Goal: Check status

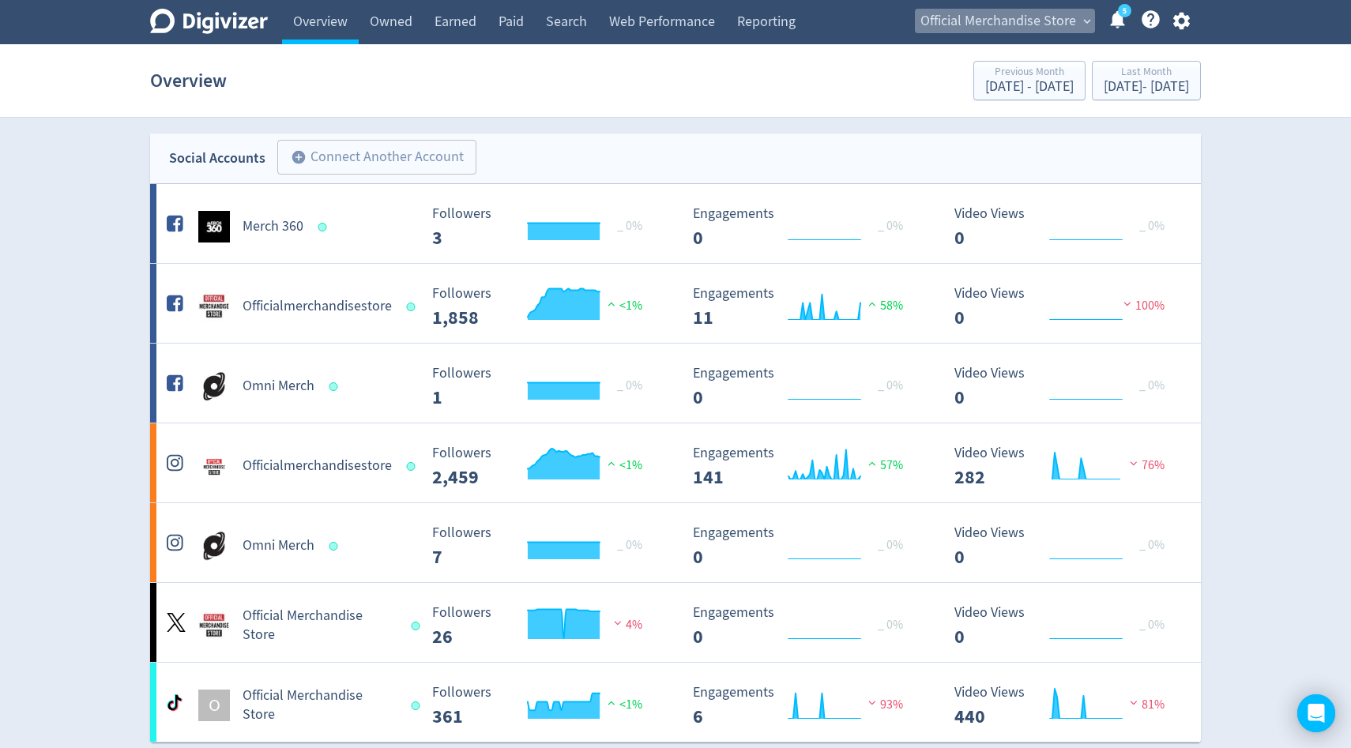
scroll to position [867, 0]
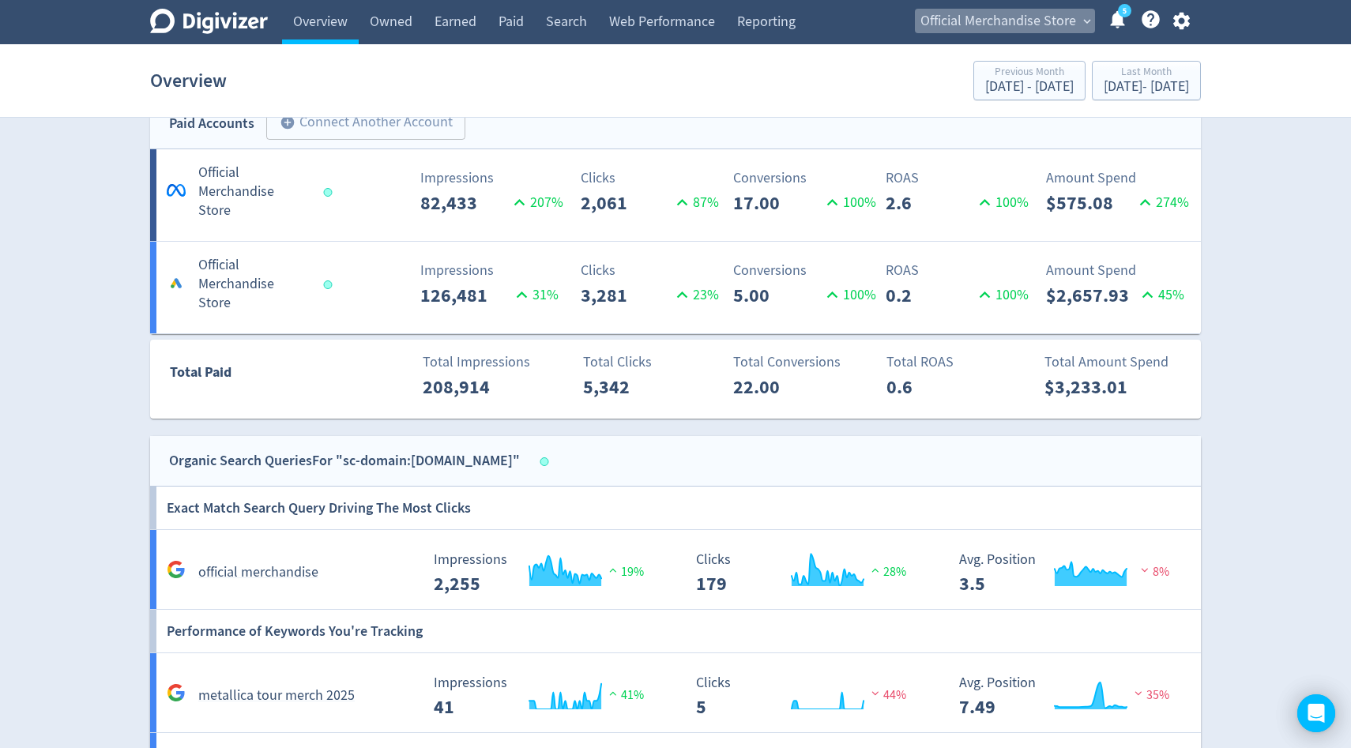
click at [1022, 14] on span "Official Merchandise Store" at bounding box center [998, 21] width 156 height 25
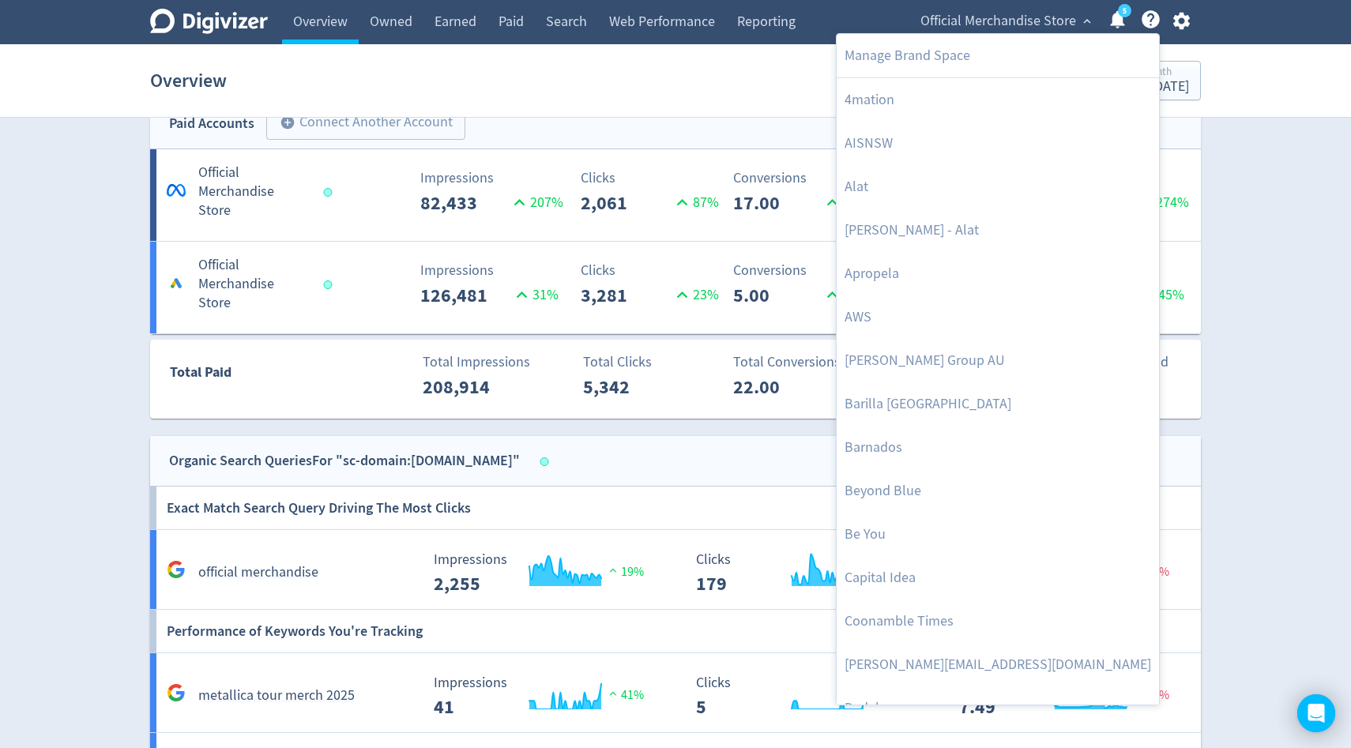
click at [1143, 75] on div at bounding box center [675, 374] width 1351 height 748
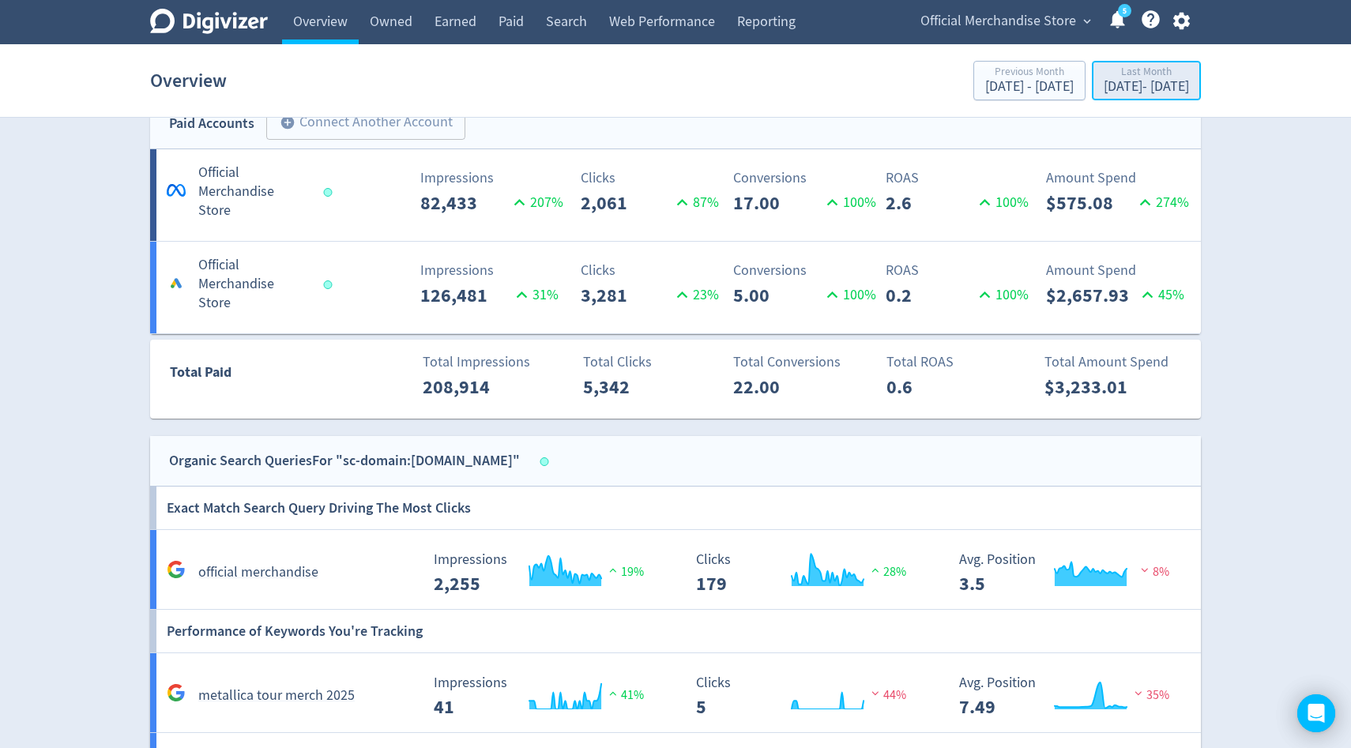
click at [1143, 84] on div "[DATE] - [DATE]" at bounding box center [1146, 87] width 85 height 14
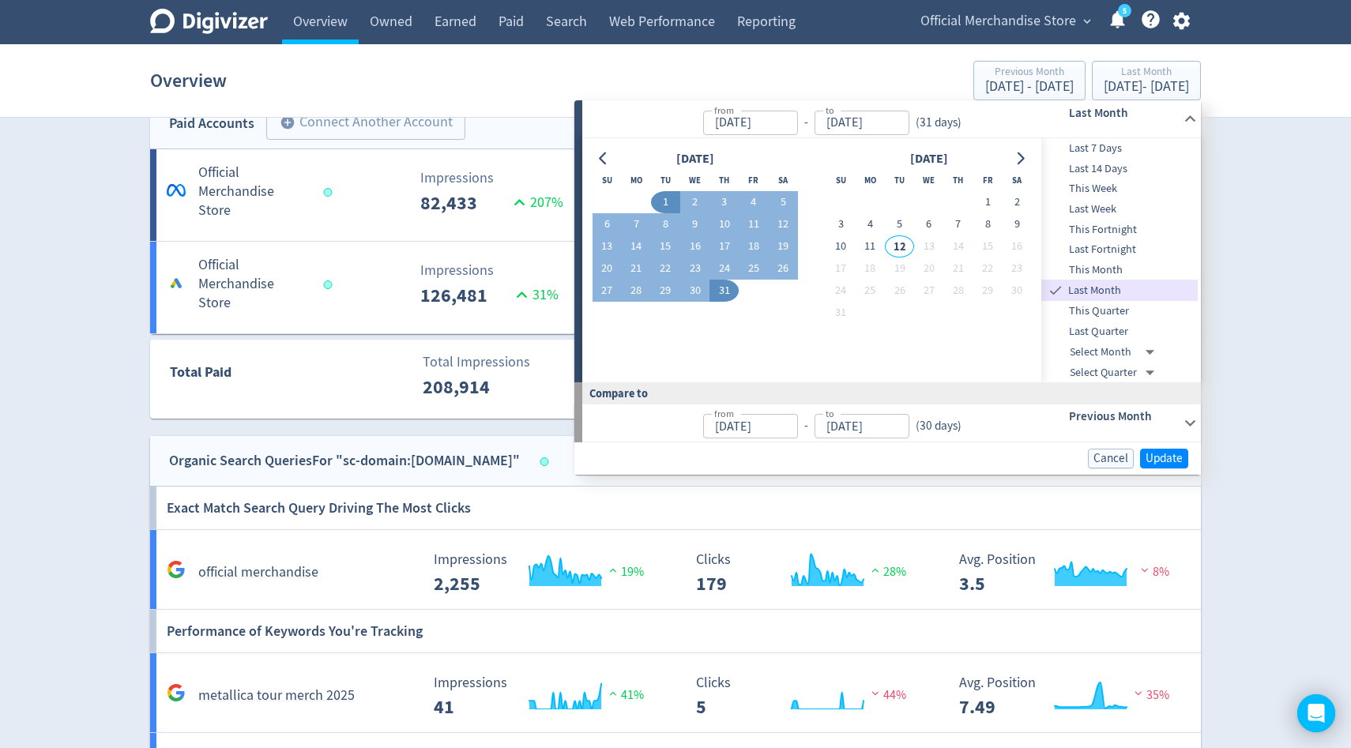
click at [1106, 269] on span "This Month" at bounding box center [1119, 269] width 156 height 17
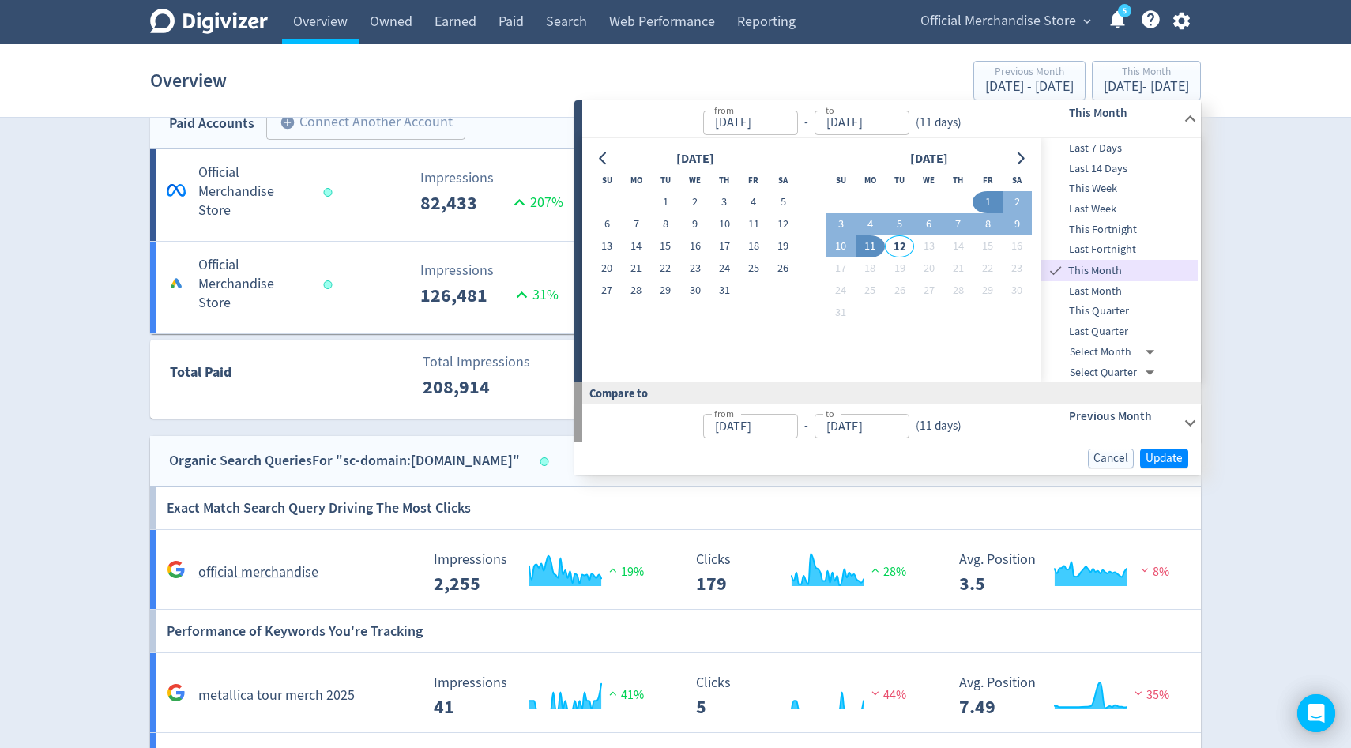
type input "[DATE]"
click at [1168, 460] on span "Update" at bounding box center [1163, 459] width 37 height 12
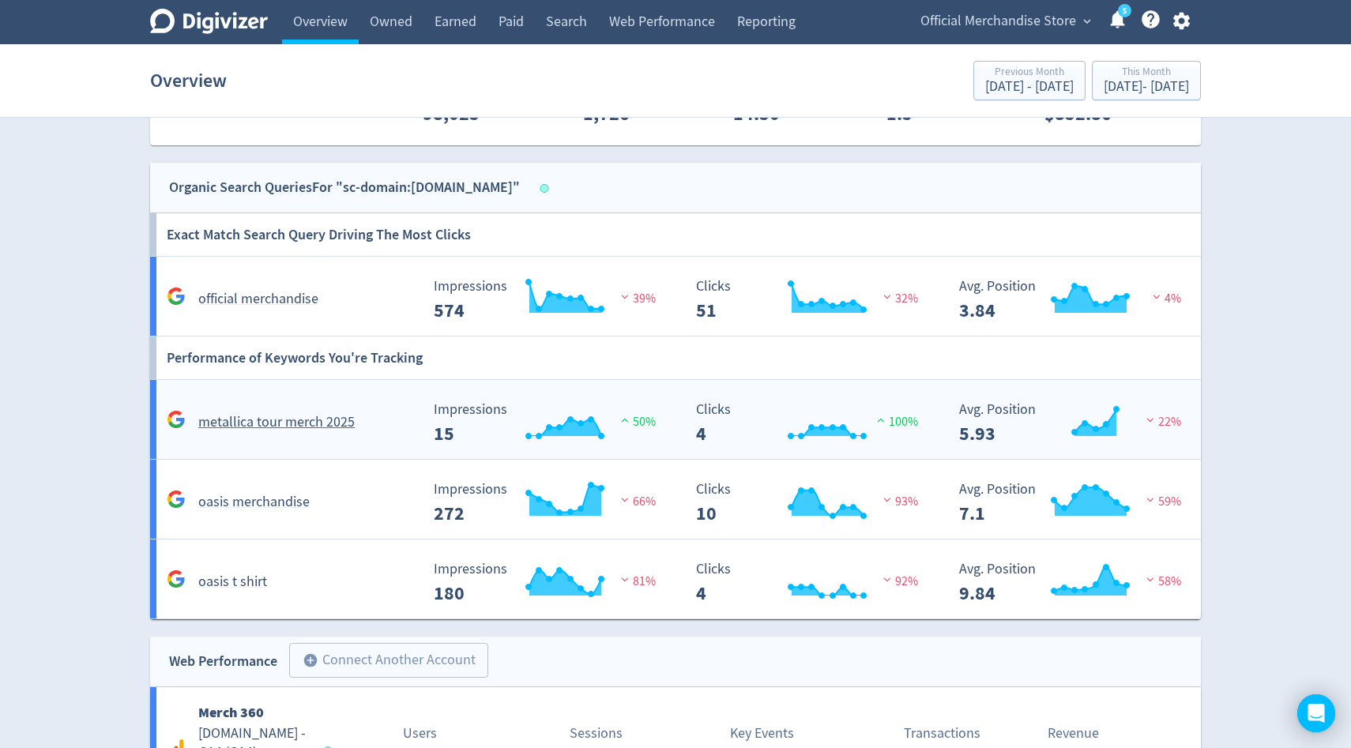
scroll to position [1114, 0]
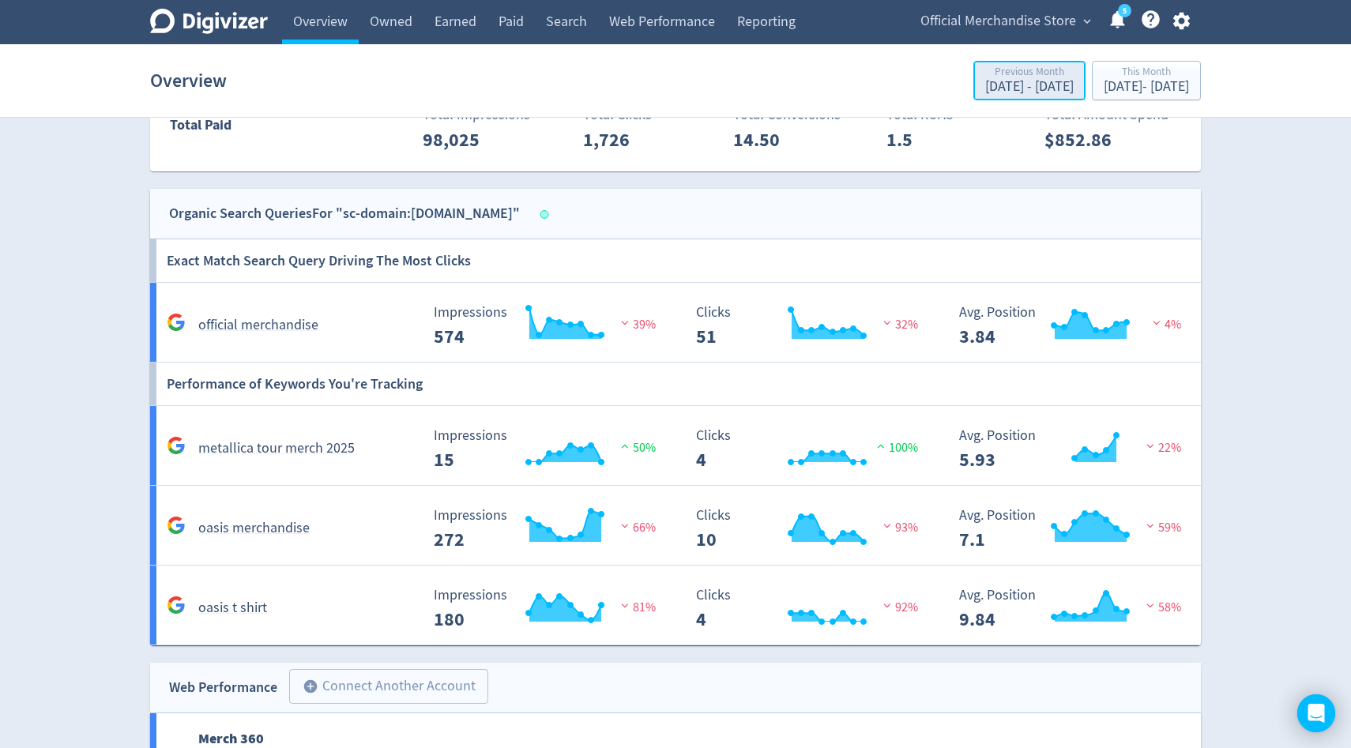
click at [985, 81] on div "[DATE] - [DATE]" at bounding box center [1029, 87] width 88 height 14
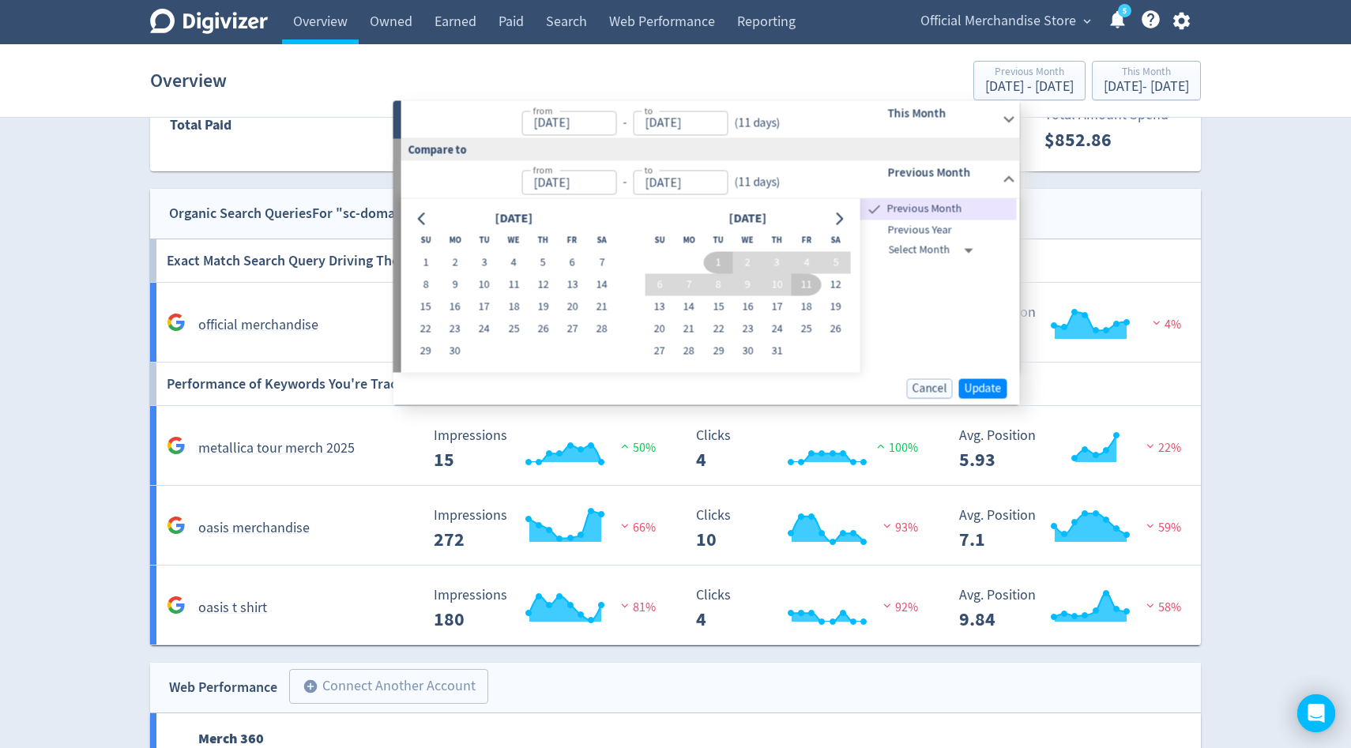
click at [939, 235] on span "Previous Year" at bounding box center [938, 229] width 156 height 17
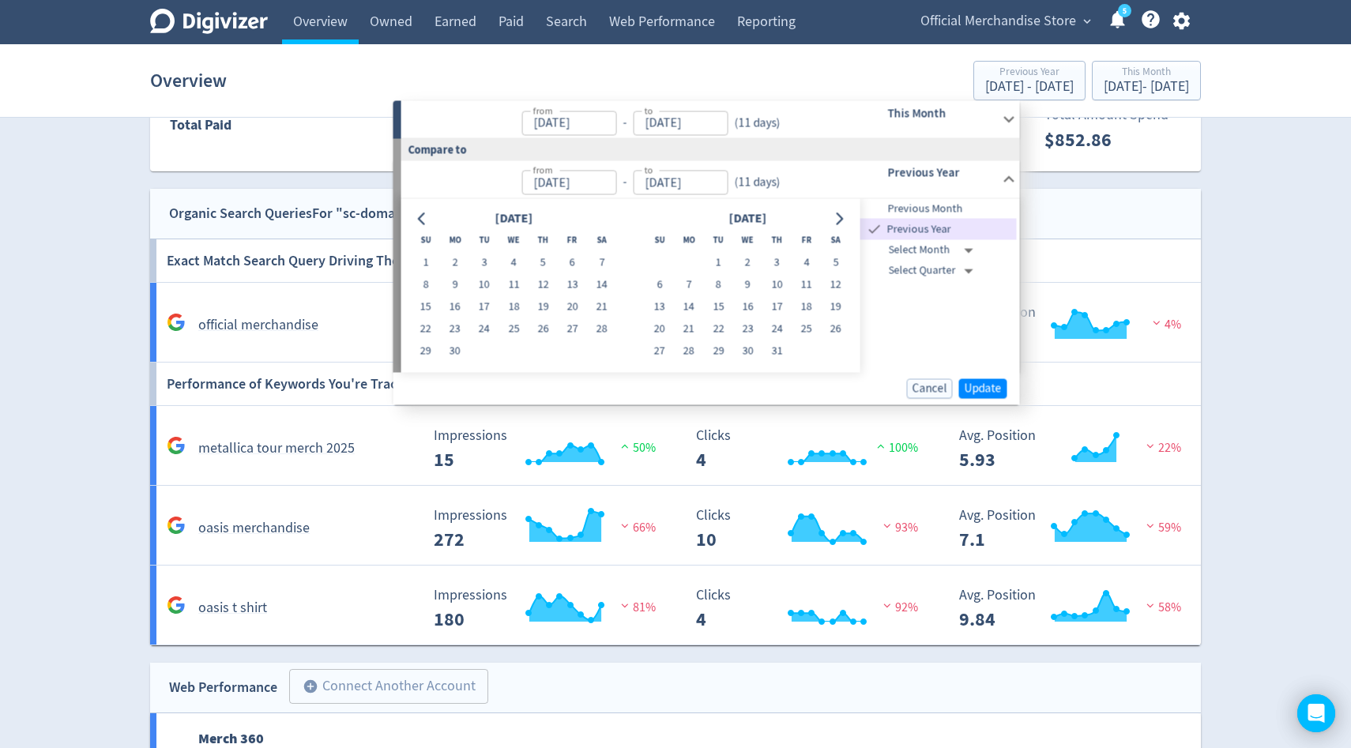
type input "[DATE]"
click at [980, 385] on span "Update" at bounding box center [983, 388] width 37 height 12
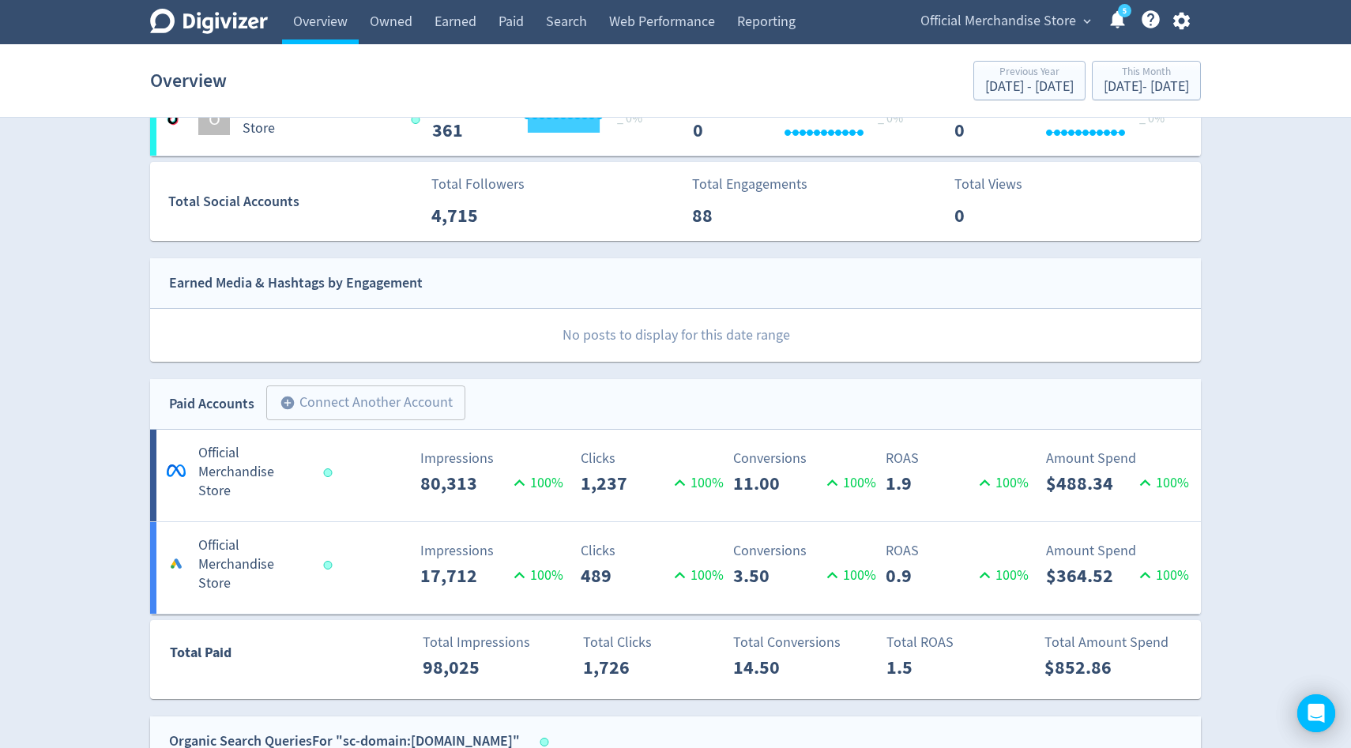
scroll to position [547, 0]
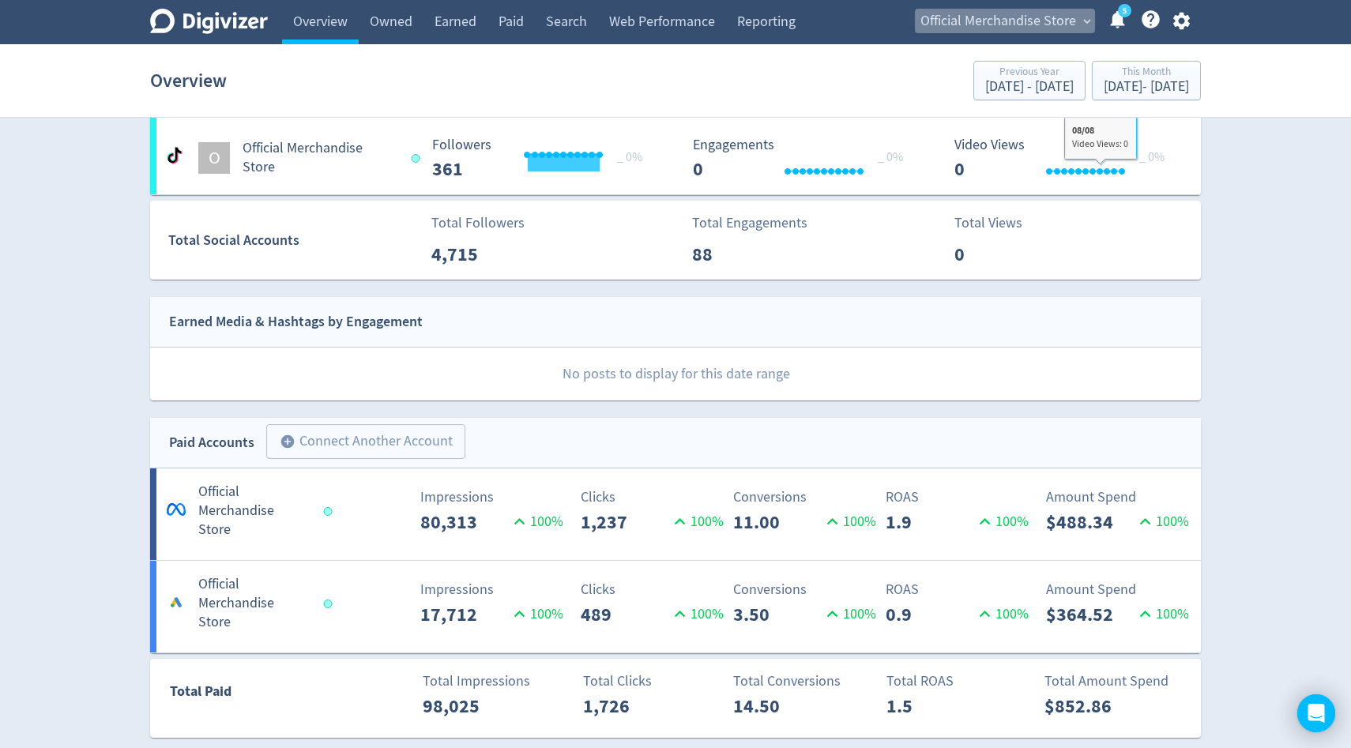
click at [1071, 30] on span "Official Merchandise Store" at bounding box center [998, 21] width 156 height 25
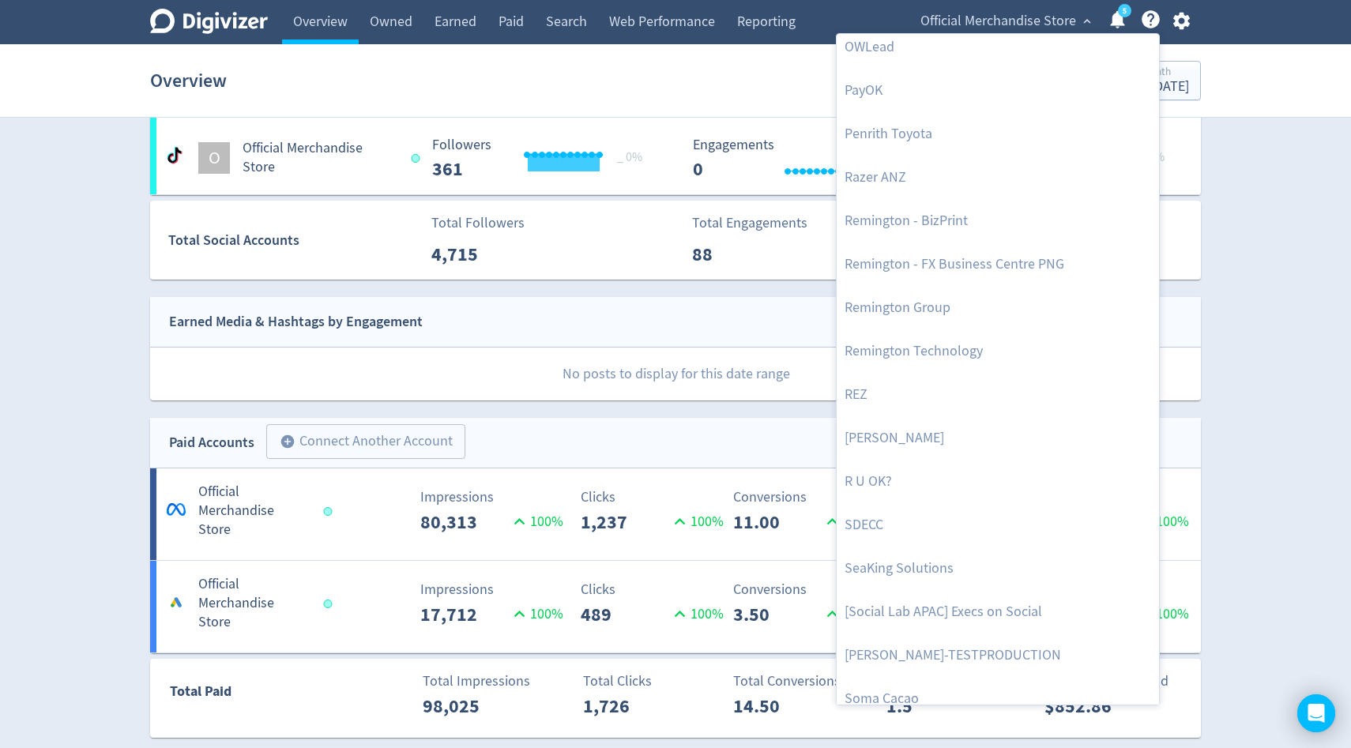
scroll to position [3518, 0]
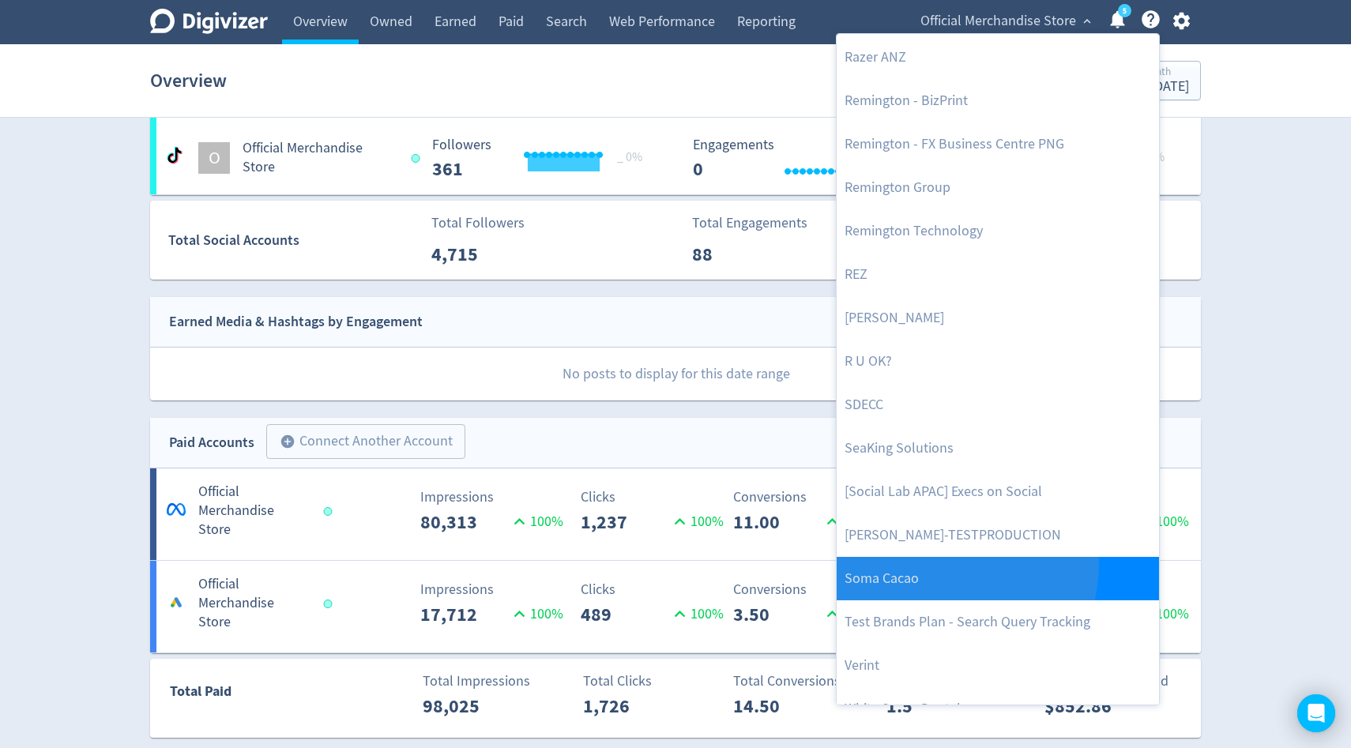
click at [923, 562] on link "Soma Cacao" at bounding box center [998, 578] width 322 height 43
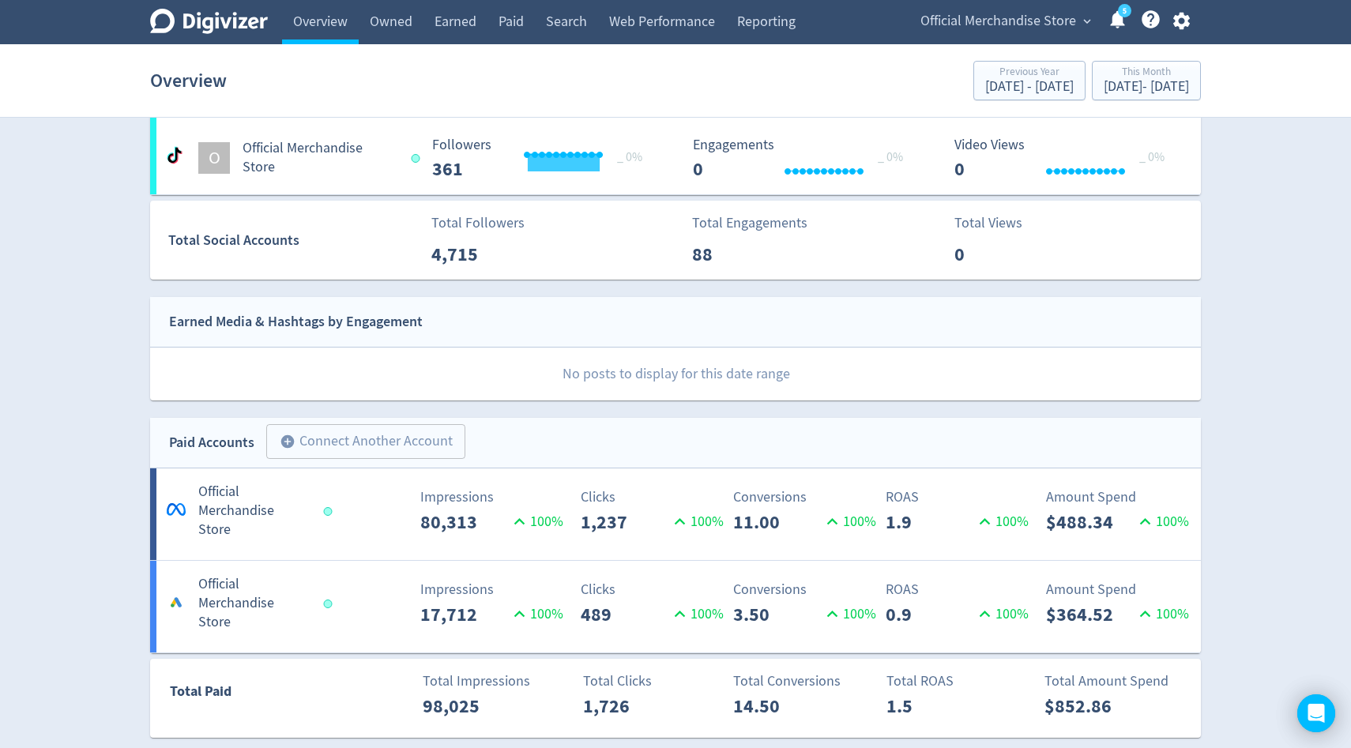
scroll to position [0, 0]
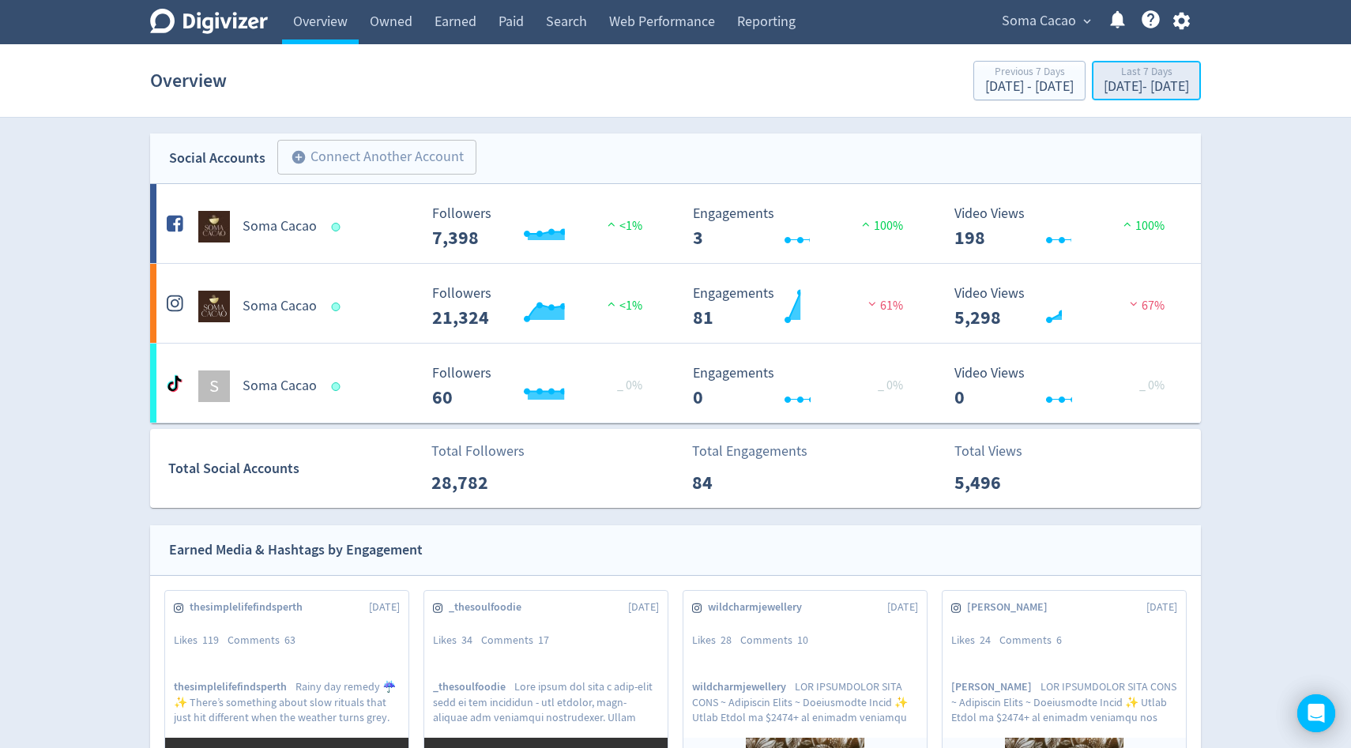
click at [1126, 96] on div "Last 7 Days [DATE] - [DATE]" at bounding box center [1146, 82] width 100 height 32
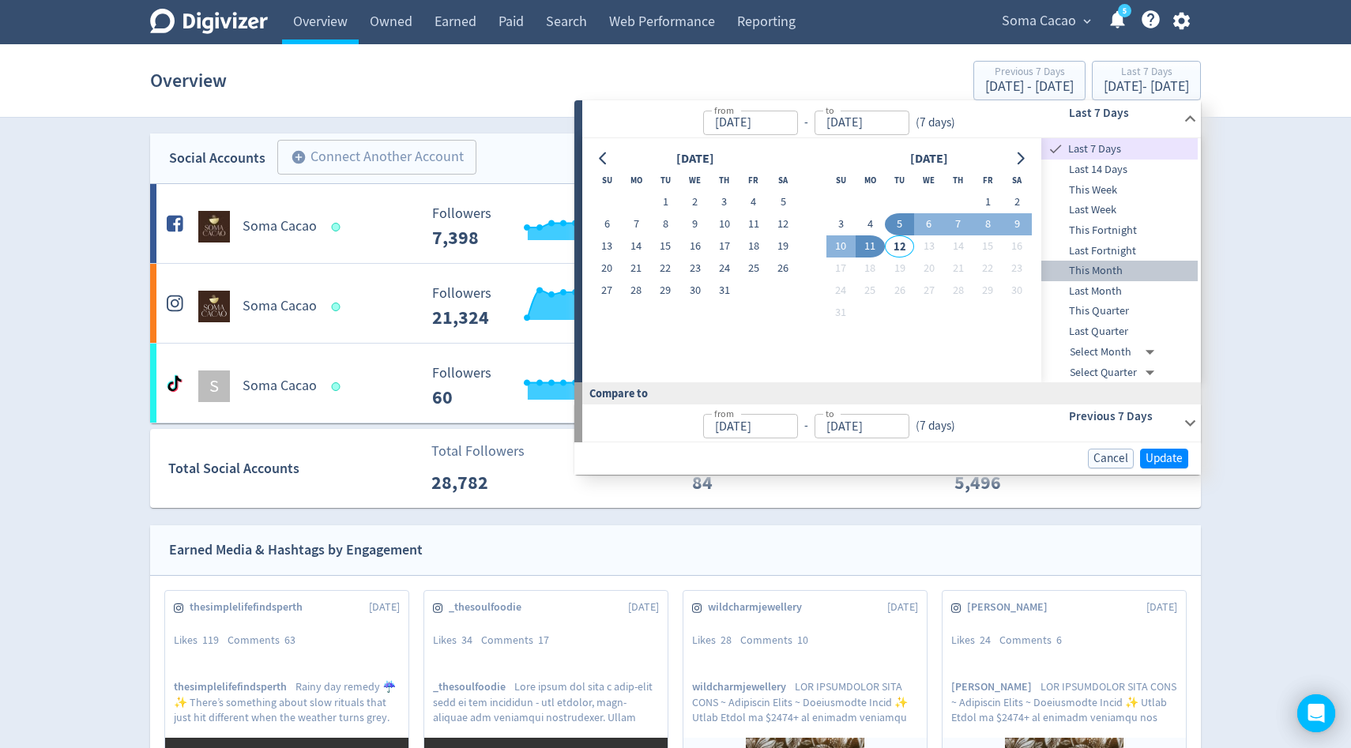
click at [1109, 273] on span "This Month" at bounding box center [1119, 270] width 156 height 17
type input "[DATE]"
click at [1165, 461] on span "Update" at bounding box center [1163, 459] width 37 height 12
